Goal: Task Accomplishment & Management: Manage account settings

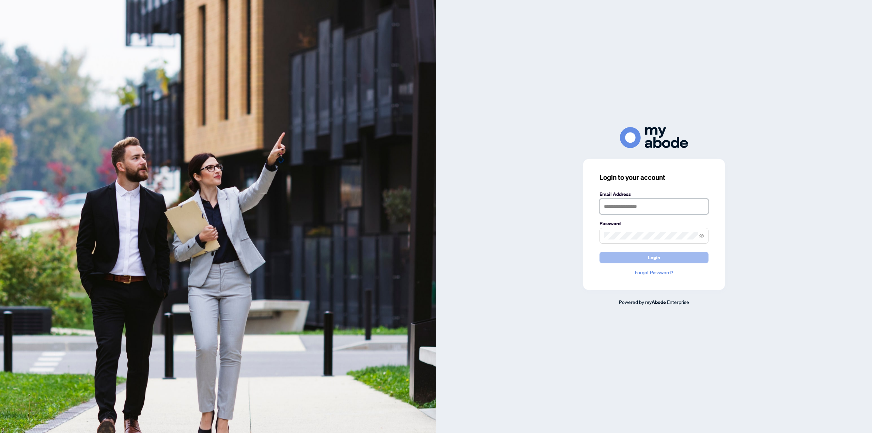
type input "**********"
click at [649, 254] on span "Login" at bounding box center [654, 257] width 12 height 11
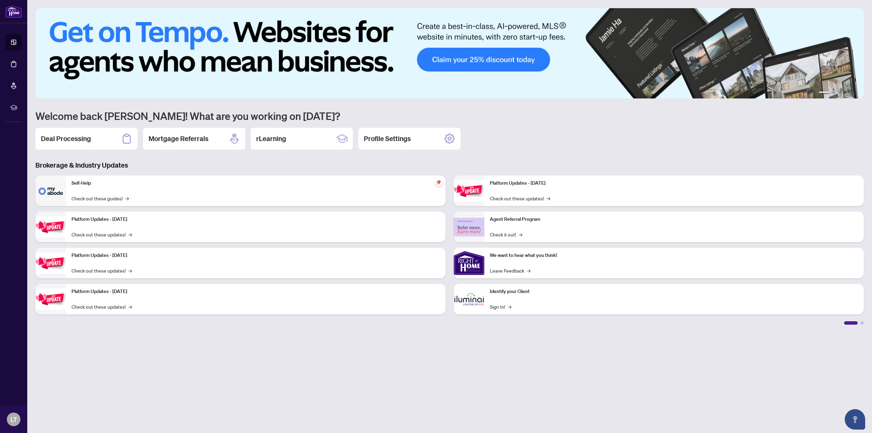
click at [71, 141] on h2 "Deal Processing" at bounding box center [66, 139] width 50 height 10
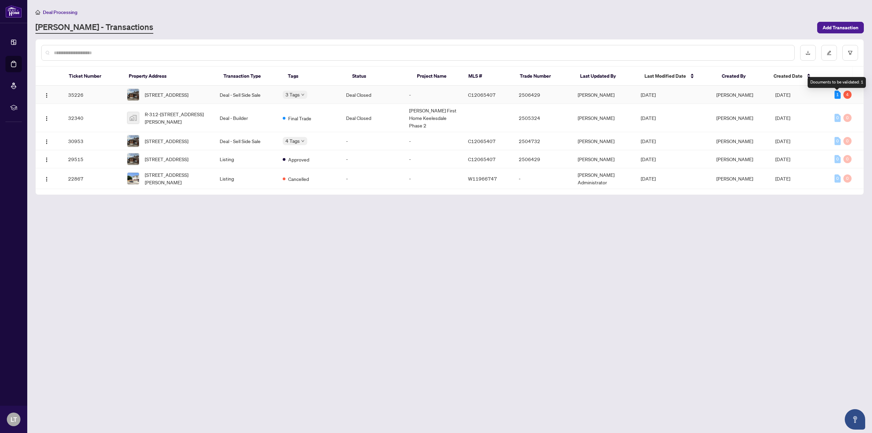
click at [838, 98] on div "1" at bounding box center [838, 95] width 6 height 8
click at [543, 94] on td "2506429" at bounding box center [543, 95] width 59 height 18
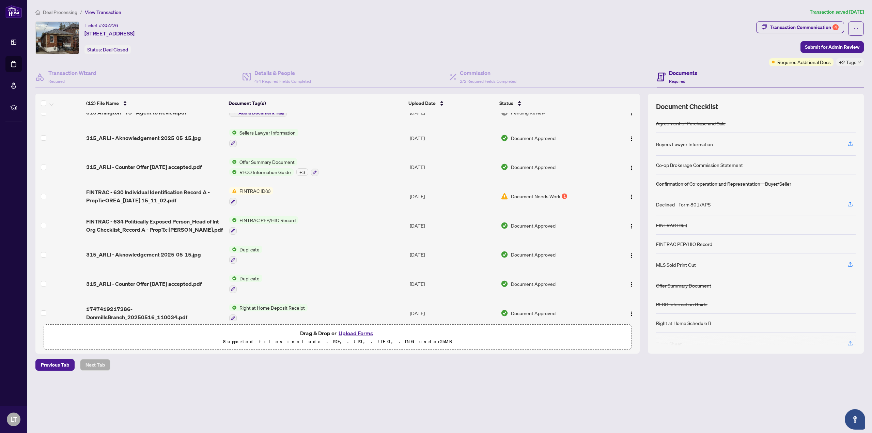
scroll to position [12, 0]
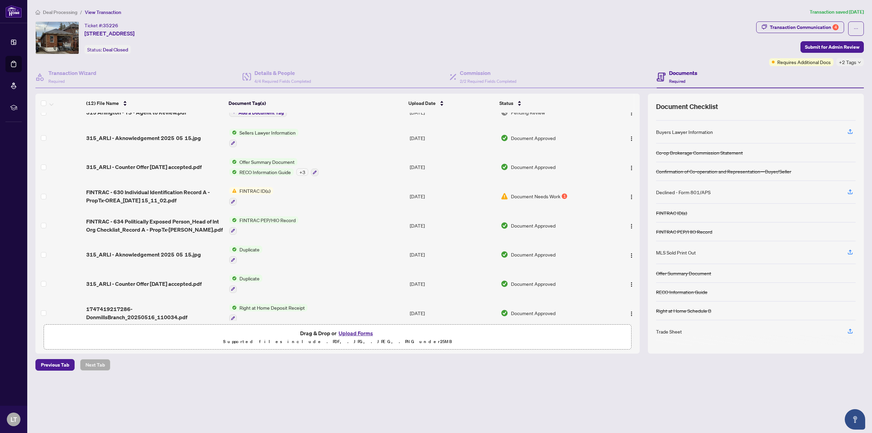
click at [665, 332] on div "Trade Sheet" at bounding box center [669, 331] width 26 height 7
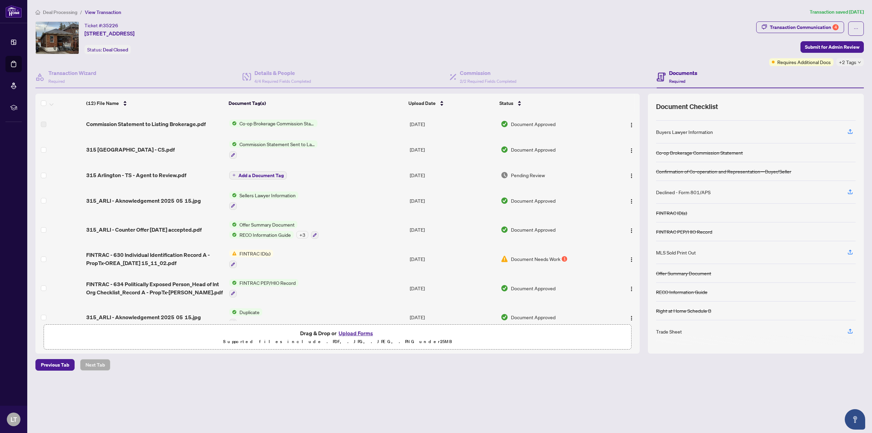
scroll to position [16, 0]
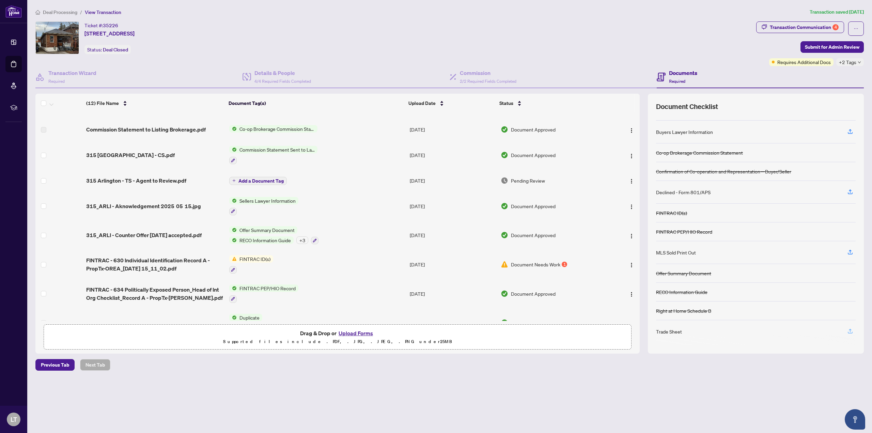
click at [852, 331] on icon "button" at bounding box center [850, 331] width 6 height 6
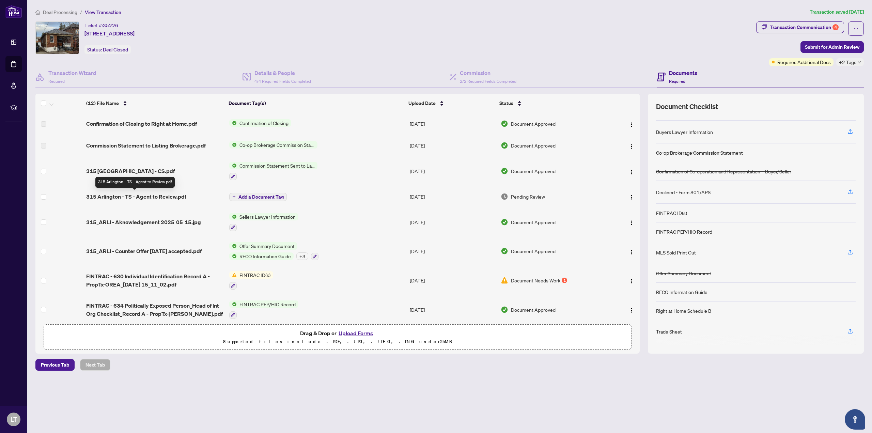
click at [150, 197] on span "315 Arlington - TS - Agent to Review.pdf" at bounding box center [136, 197] width 100 height 8
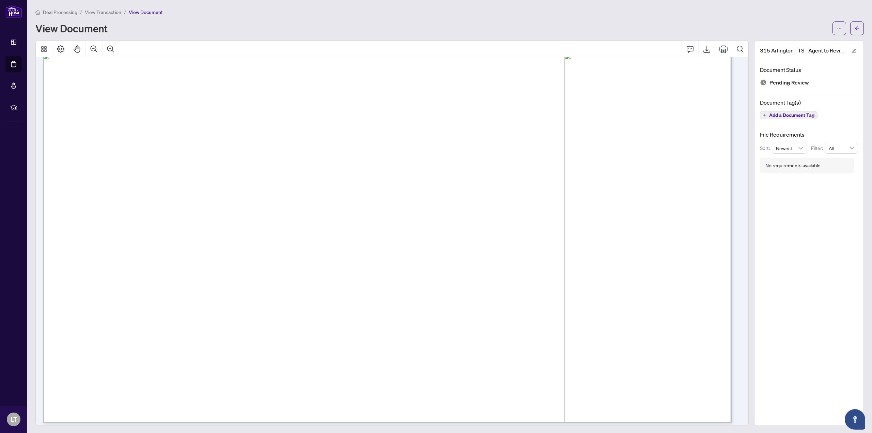
scroll to position [542, 0]
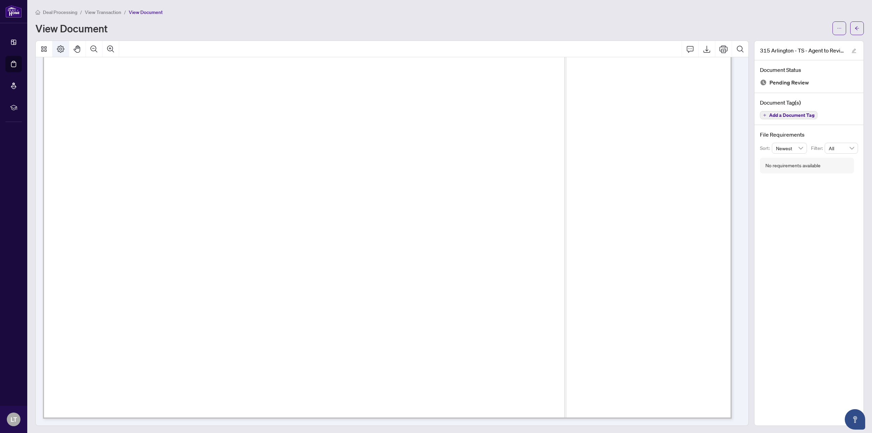
click at [62, 51] on icon "Page Layout" at bounding box center [60, 48] width 7 height 7
click at [45, 51] on icon "Thumbnails" at bounding box center [43, 48] width 5 height 5
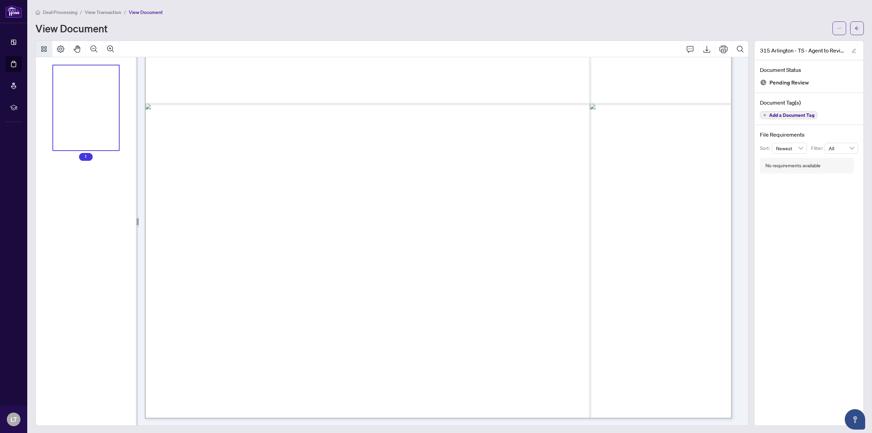
scroll to position [405, 0]
click at [45, 51] on icon "Thumbnails" at bounding box center [43, 48] width 5 height 5
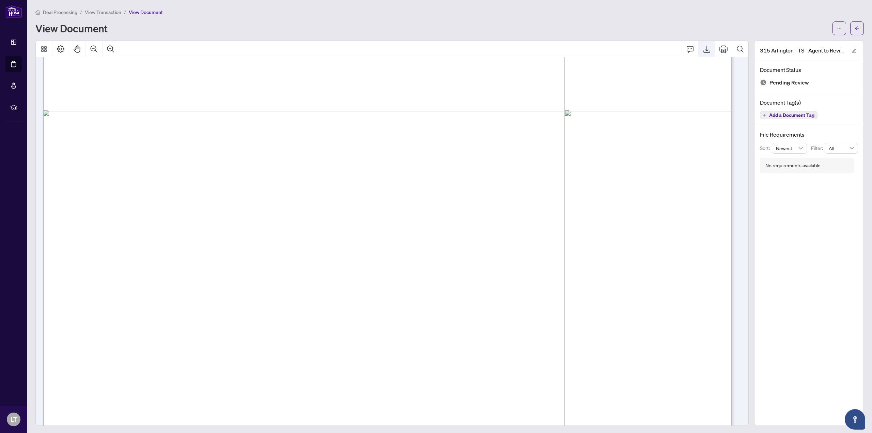
click at [705, 48] on icon "Export" at bounding box center [707, 49] width 8 height 8
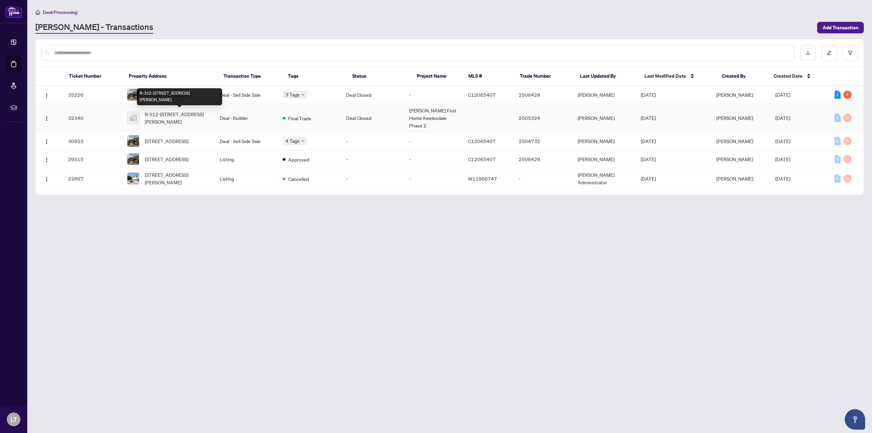
click at [184, 114] on span "R-312-165 Canon Jackson Drive, York, ON, Canada" at bounding box center [177, 117] width 64 height 15
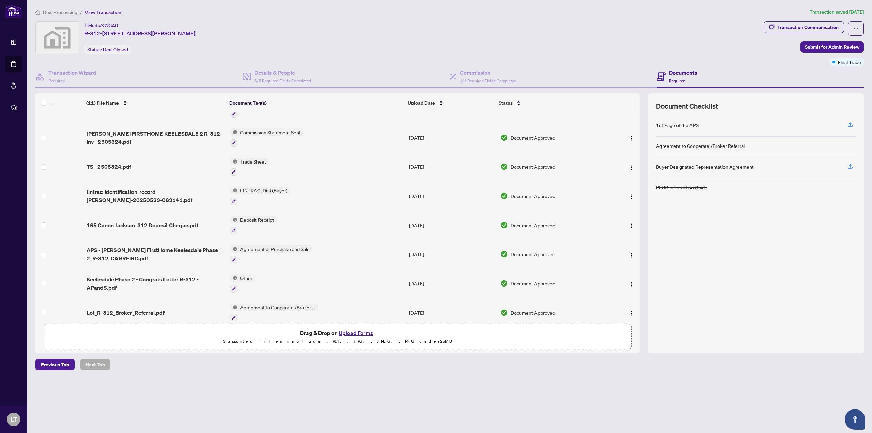
scroll to position [28, 0]
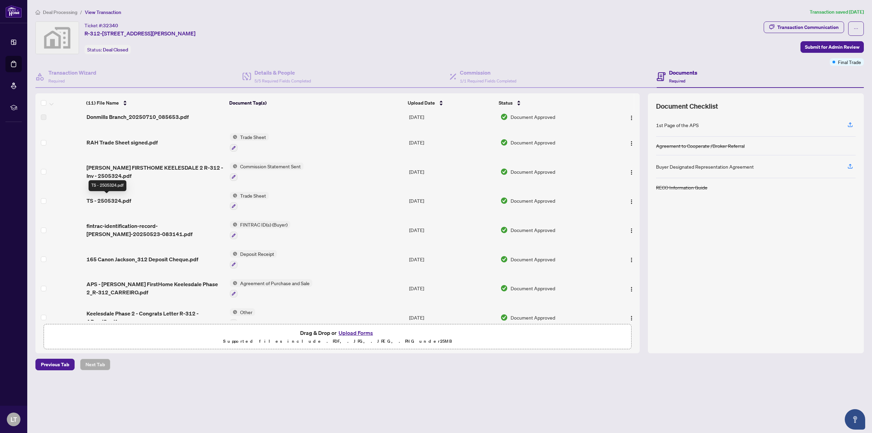
click at [115, 197] on span "TS - 2505324.pdf" at bounding box center [109, 201] width 45 height 8
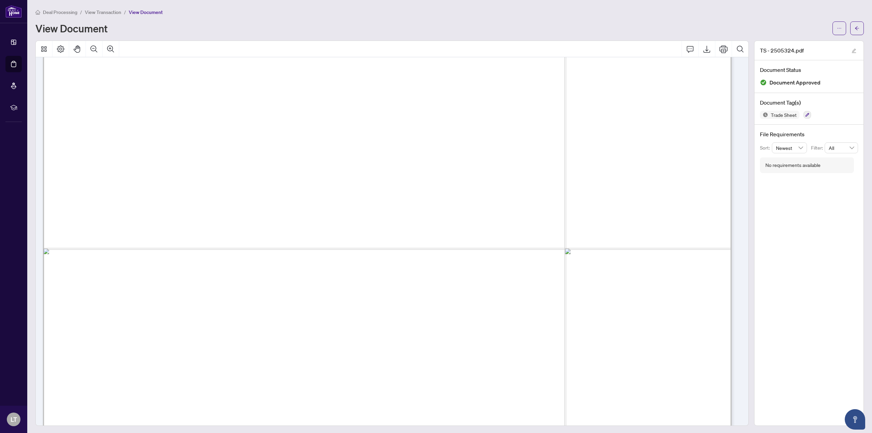
scroll to position [304, 0]
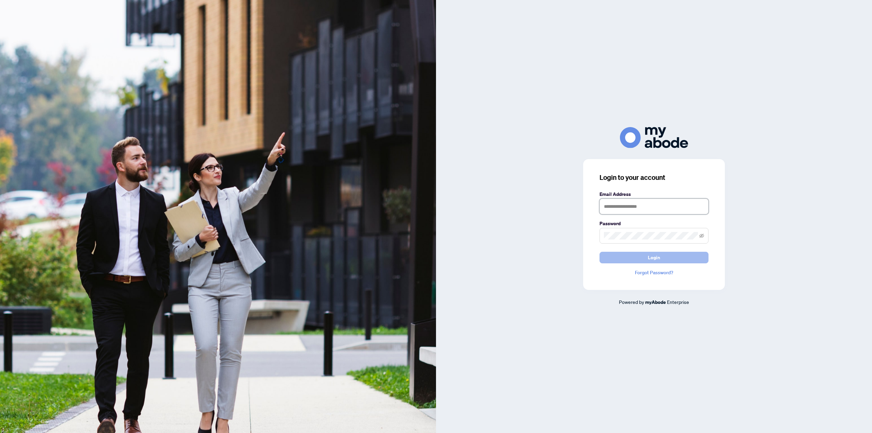
type input "**********"
click at [633, 258] on button "Login" at bounding box center [654, 258] width 109 height 12
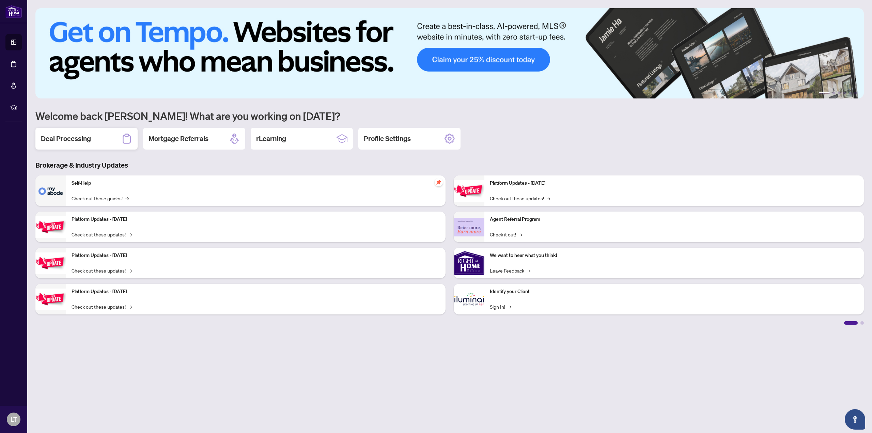
click at [63, 135] on h2 "Deal Processing" at bounding box center [66, 139] width 50 height 10
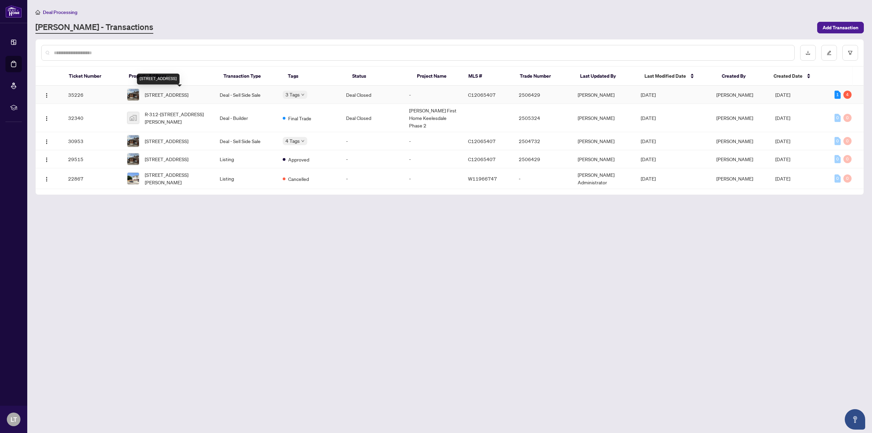
click at [175, 95] on span "315 Arlington Ave, Toronto, Ontario M6C 2Z8, Canada" at bounding box center [167, 94] width 44 height 7
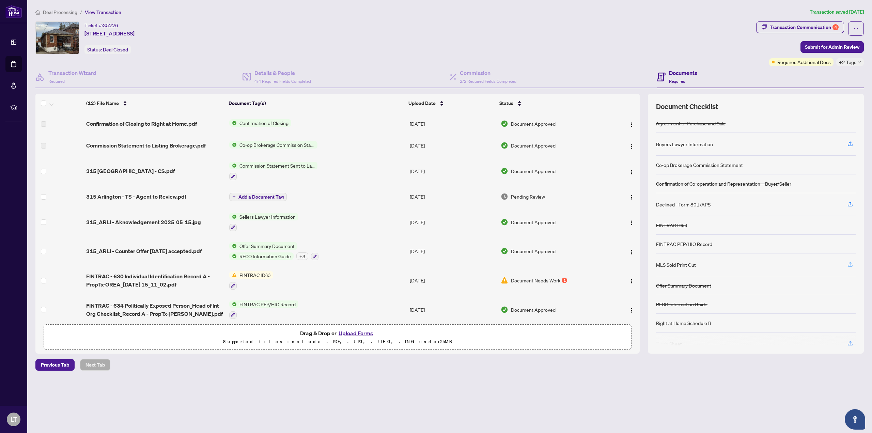
click at [850, 263] on icon "button" at bounding box center [850, 264] width 6 height 6
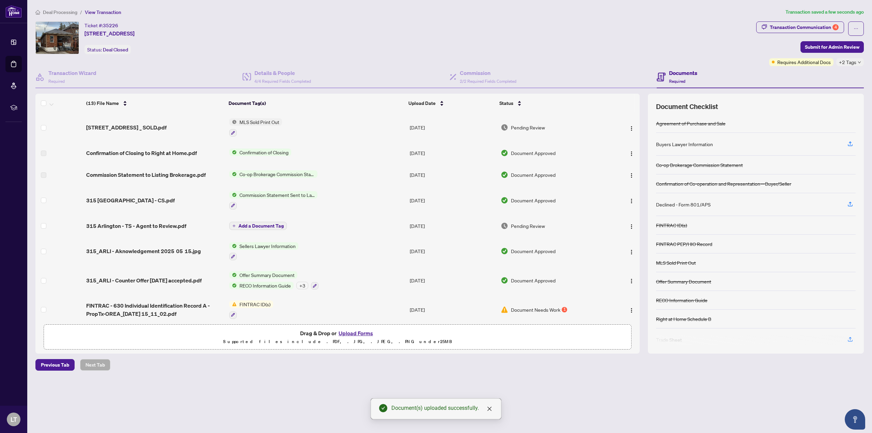
scroll to position [8, 0]
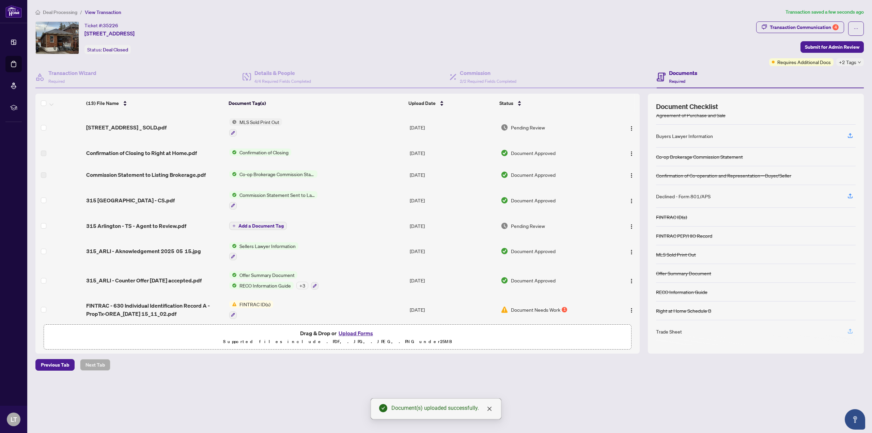
click at [847, 331] on icon "button" at bounding box center [850, 331] width 6 height 6
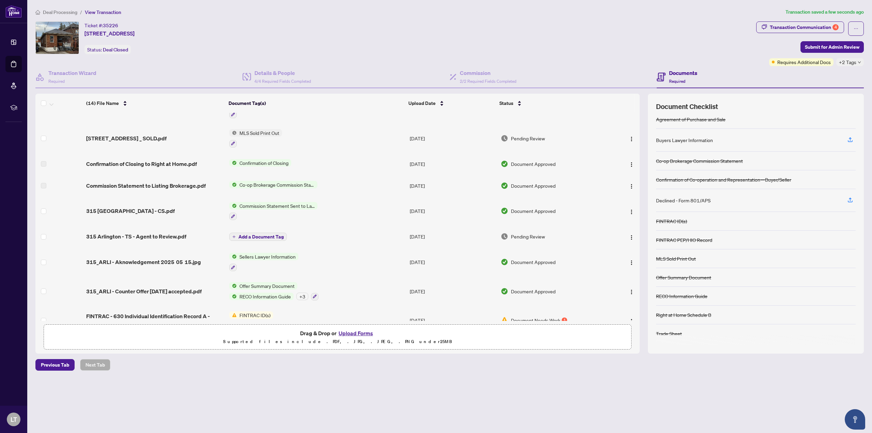
scroll to position [34, 0]
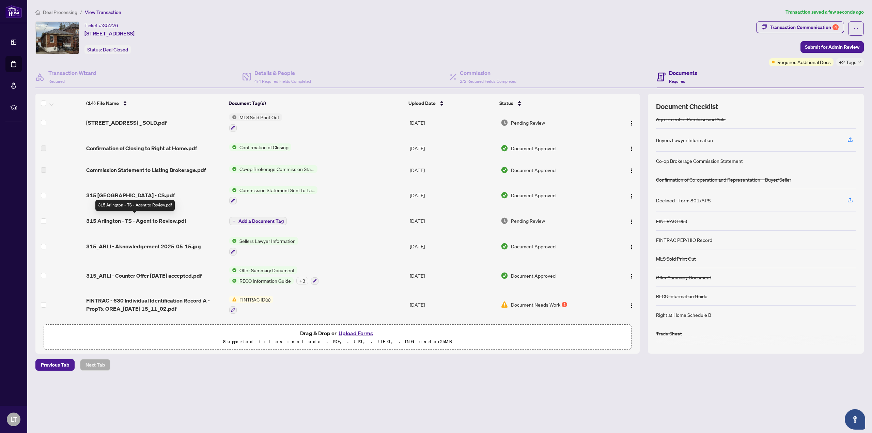
click at [155, 218] on span "315 Arlington - TS - Agent to Review.pdf" at bounding box center [136, 221] width 100 height 8
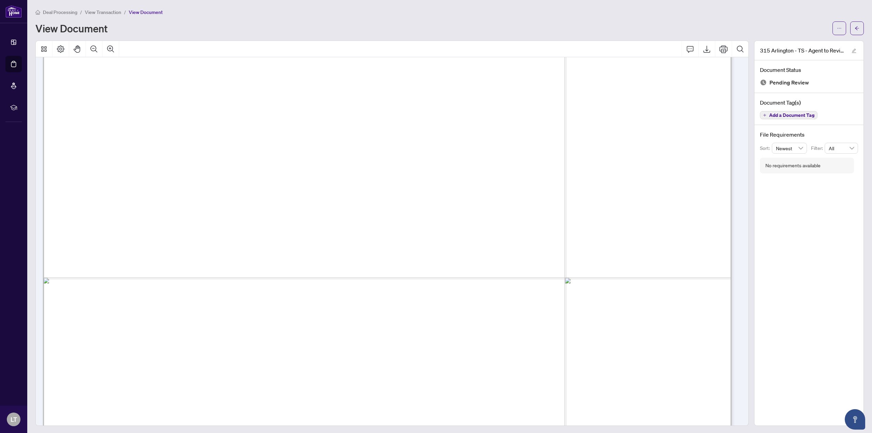
scroll to position [270, 0]
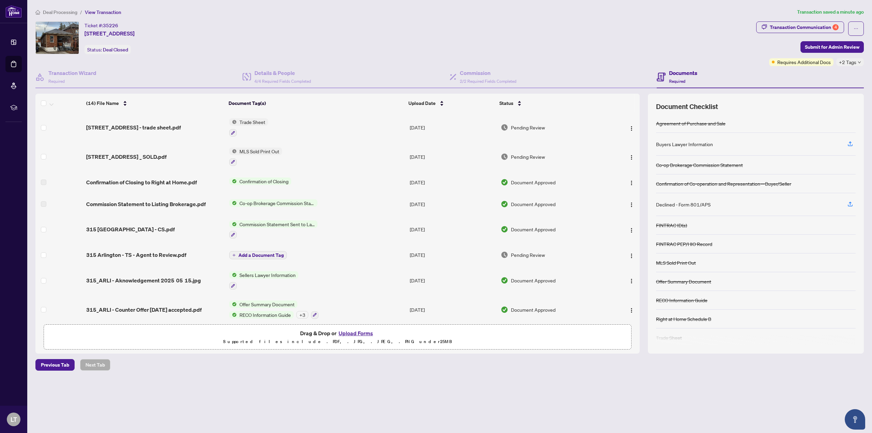
click at [156, 229] on div "315 Arlington - CS.pdf" at bounding box center [155, 229] width 138 height 8
